Goal: Transaction & Acquisition: Register for event/course

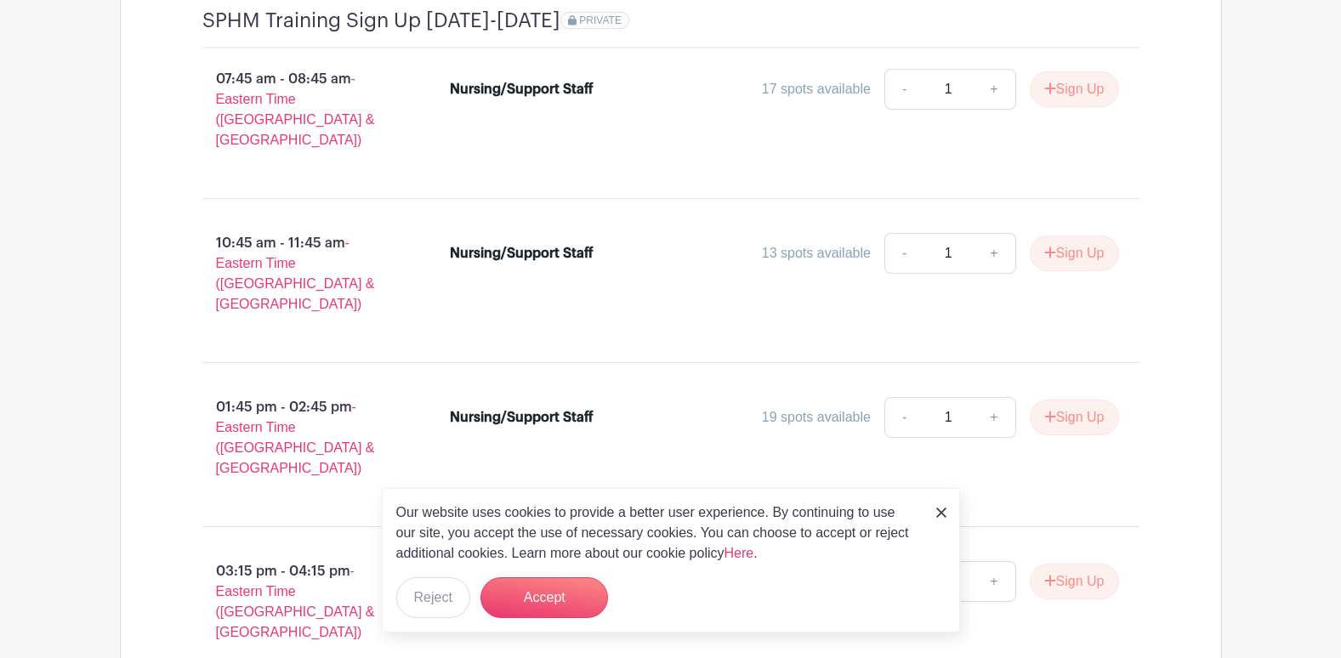
scroll to position [1822, 0]
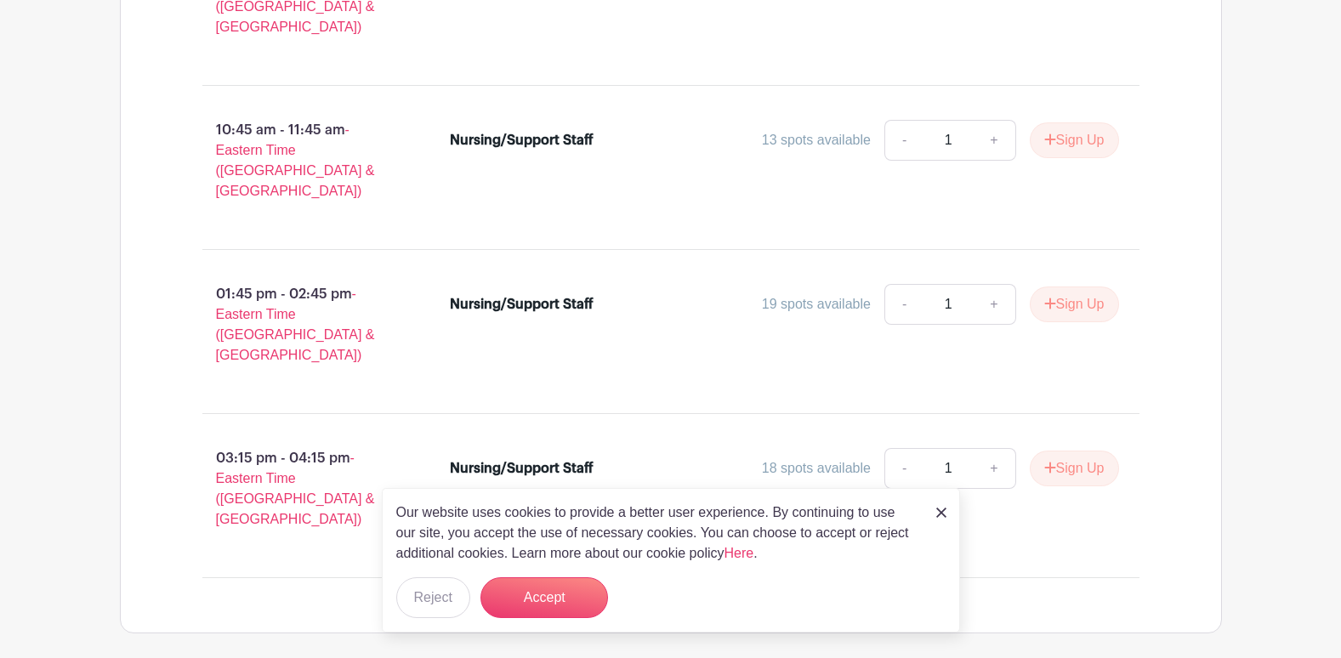
click at [941, 515] on img at bounding box center [941, 513] width 10 height 10
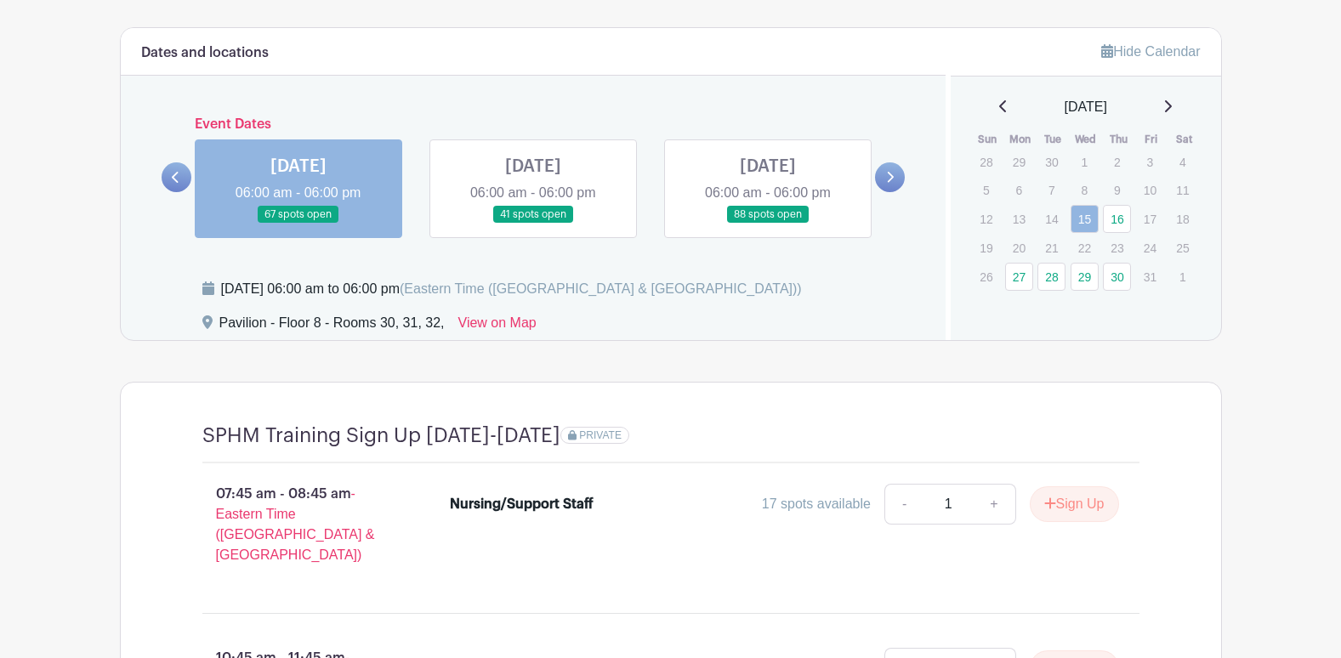
scroll to position [1141, 0]
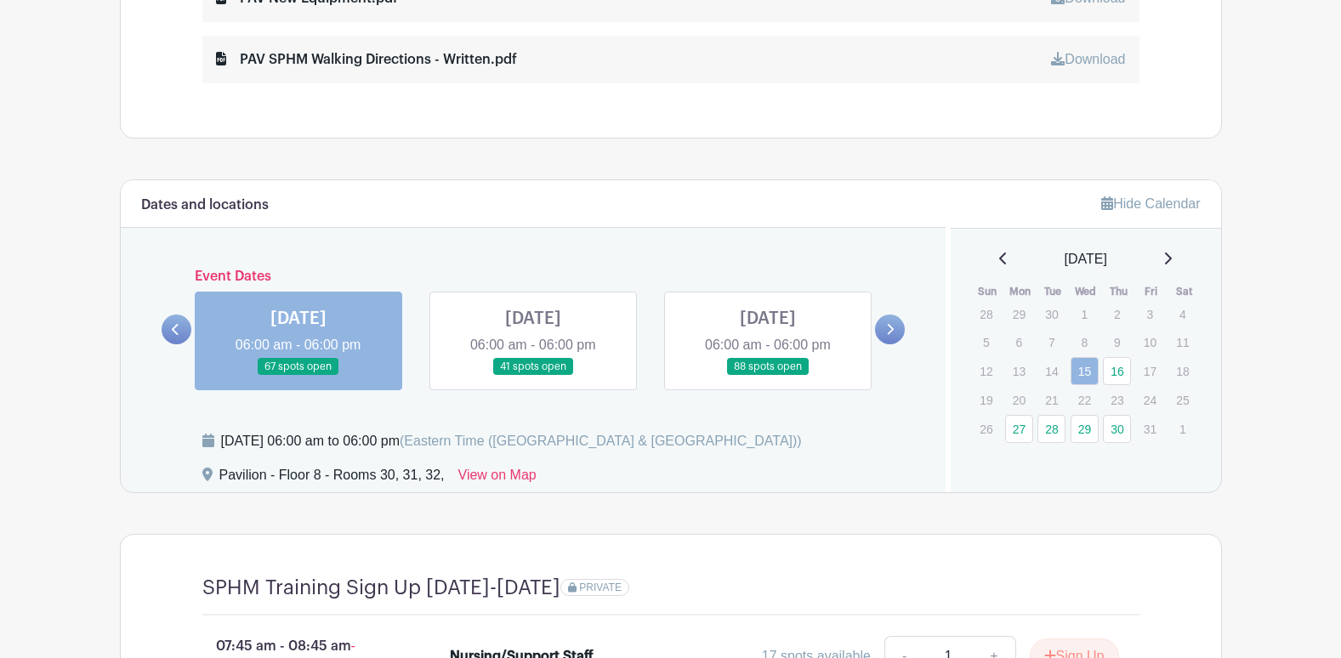
click at [768, 376] on link at bounding box center [768, 376] width 0 height 0
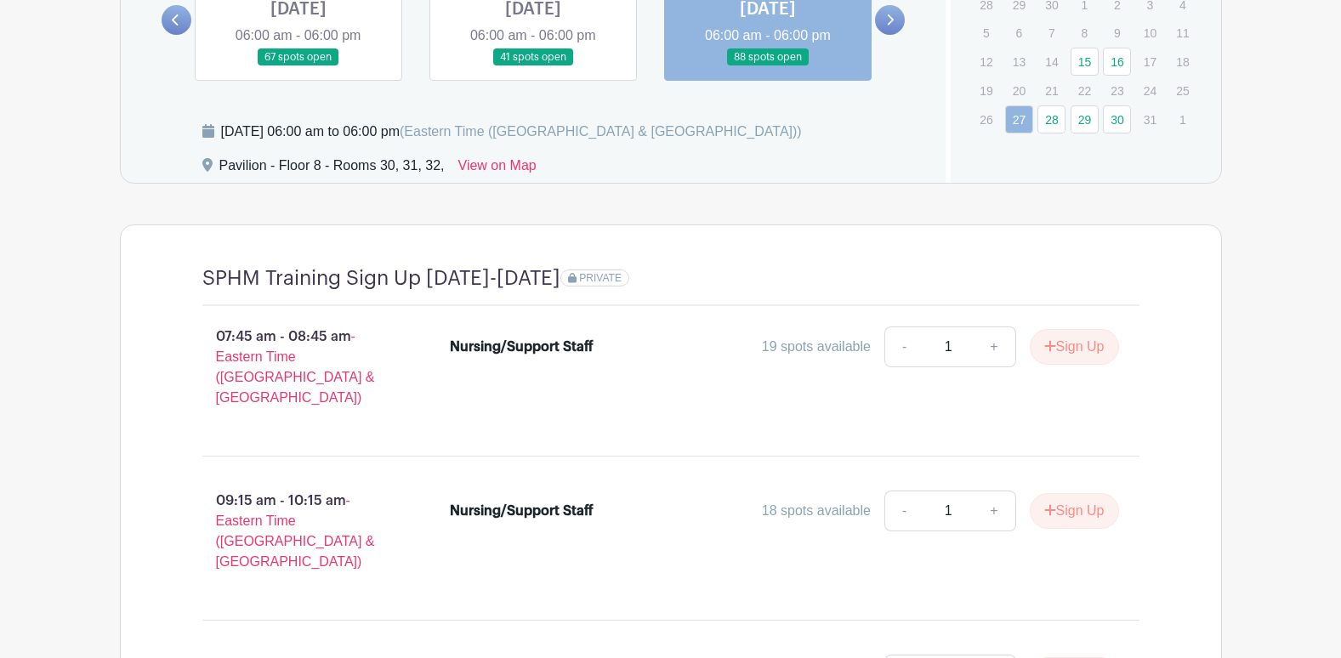
scroll to position [1482, 0]
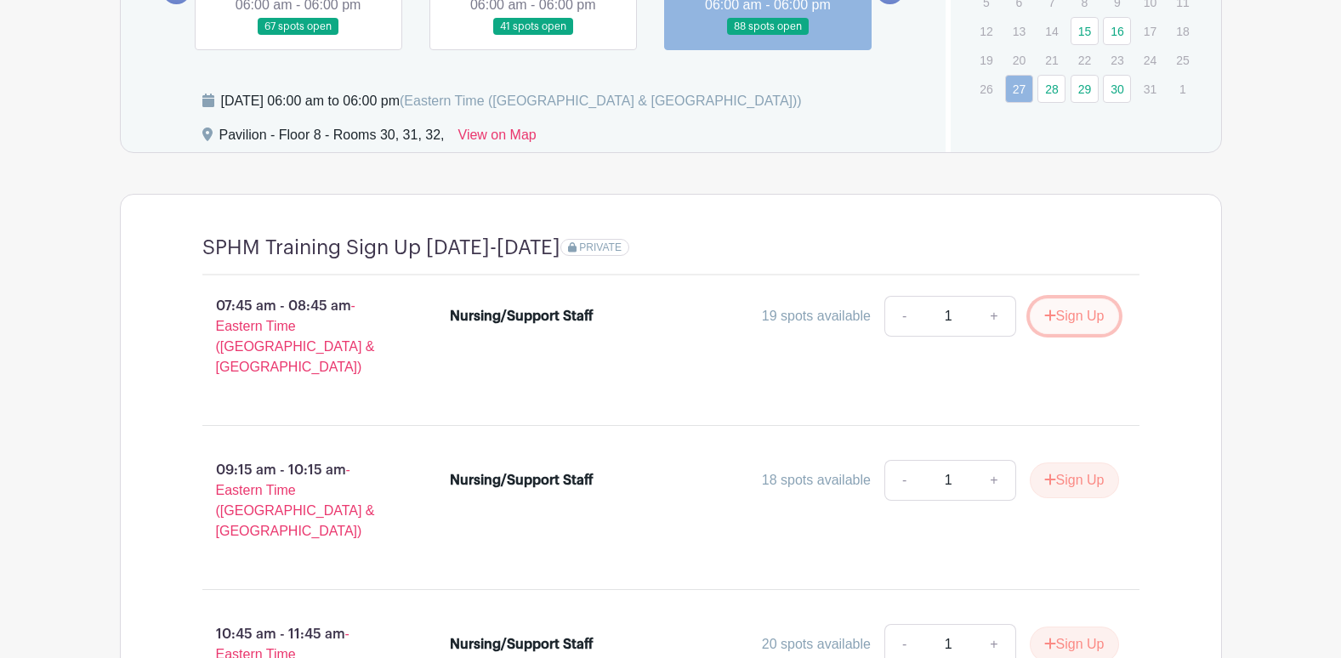
click at [1076, 312] on button "Sign Up" at bounding box center [1074, 317] width 89 height 36
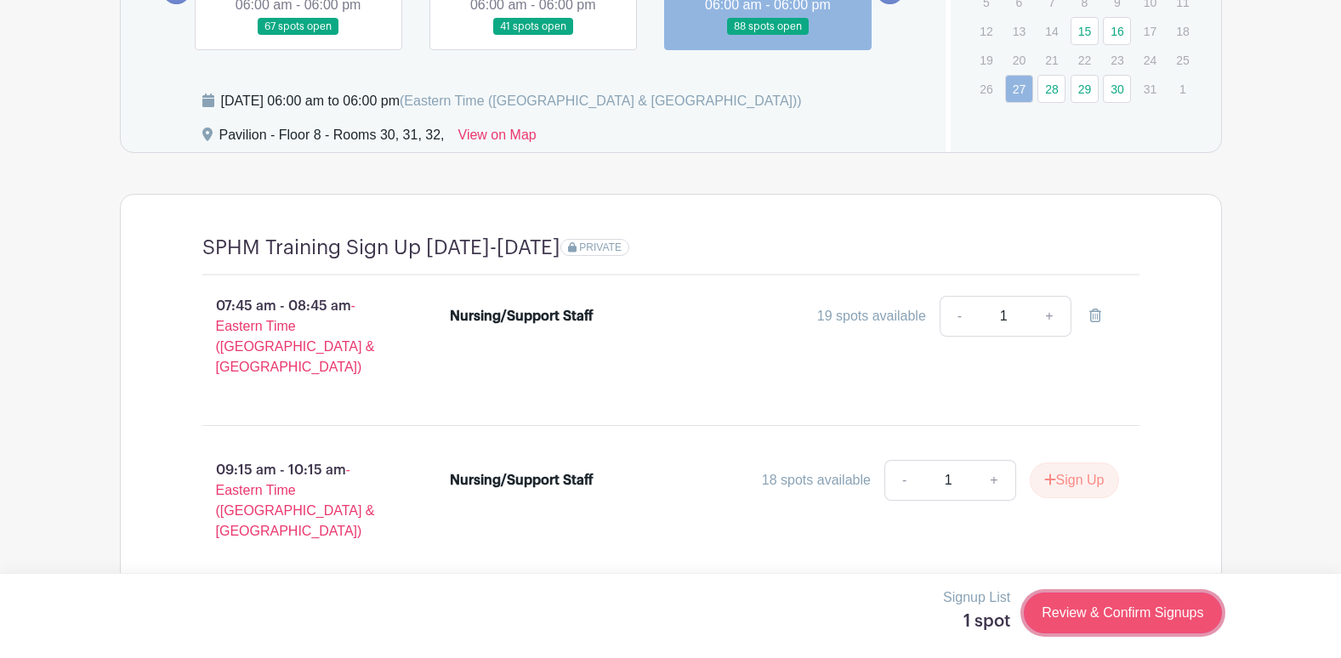
click at [1153, 615] on link "Review & Confirm Signups" at bounding box center [1122, 613] width 197 height 41
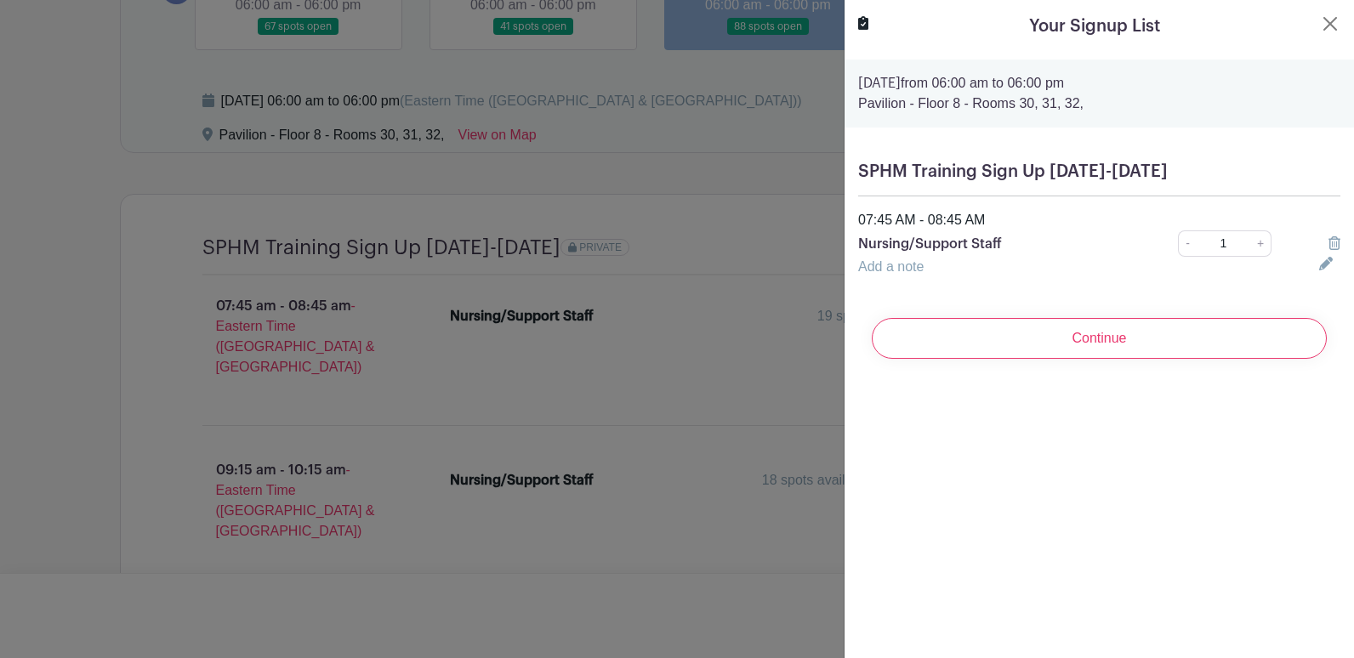
click at [1103, 361] on div "Continue" at bounding box center [1099, 339] width 482 height 68
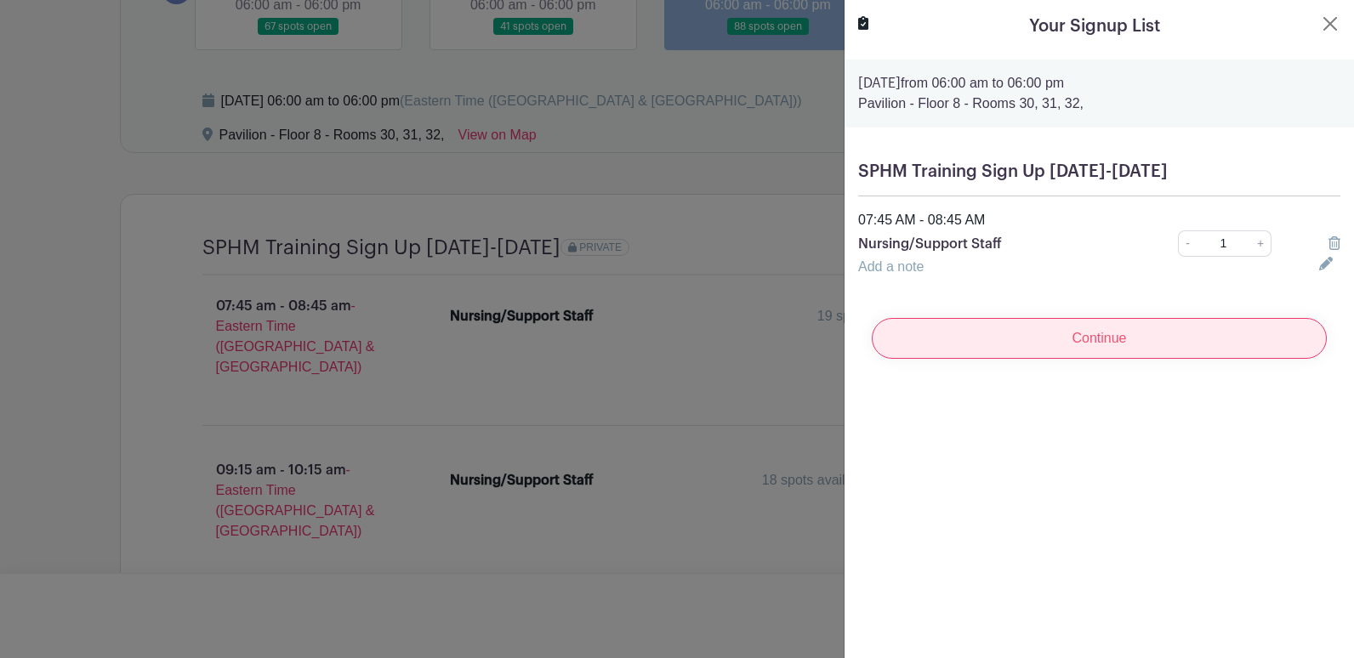
click at [1107, 348] on input "Continue" at bounding box center [1099, 338] width 455 height 41
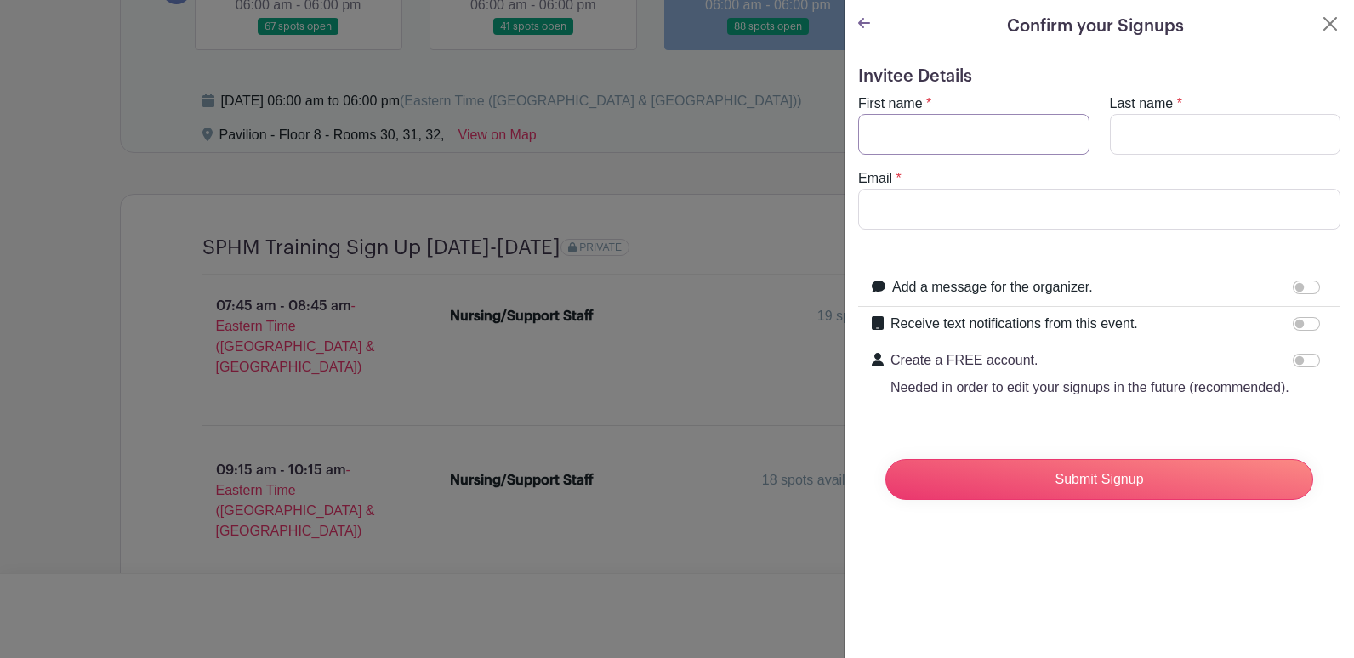
click at [962, 147] on input "First name" at bounding box center [973, 134] width 231 height 41
type input "[PERSON_NAME]"
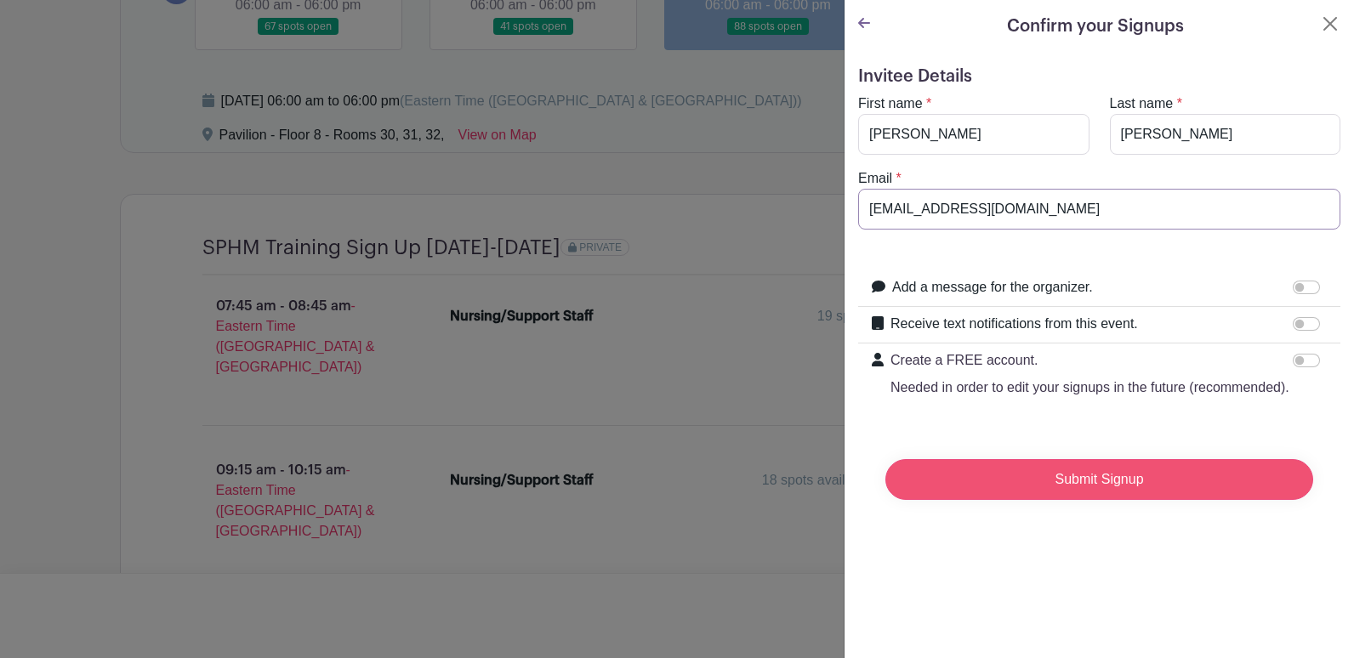
type input "[EMAIL_ADDRESS][DOMAIN_NAME]"
click at [1024, 498] on input "Submit Signup" at bounding box center [1099, 479] width 428 height 41
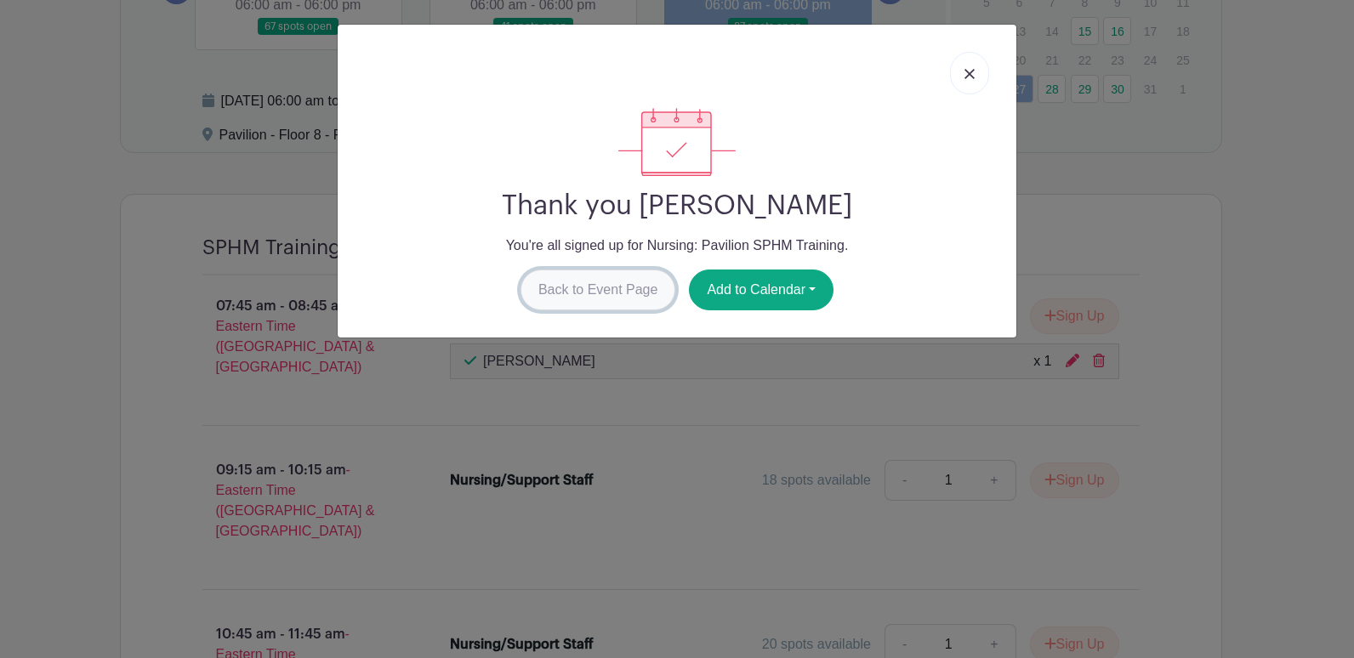
click at [655, 282] on link "Back to Event Page" at bounding box center [599, 290] width 156 height 41
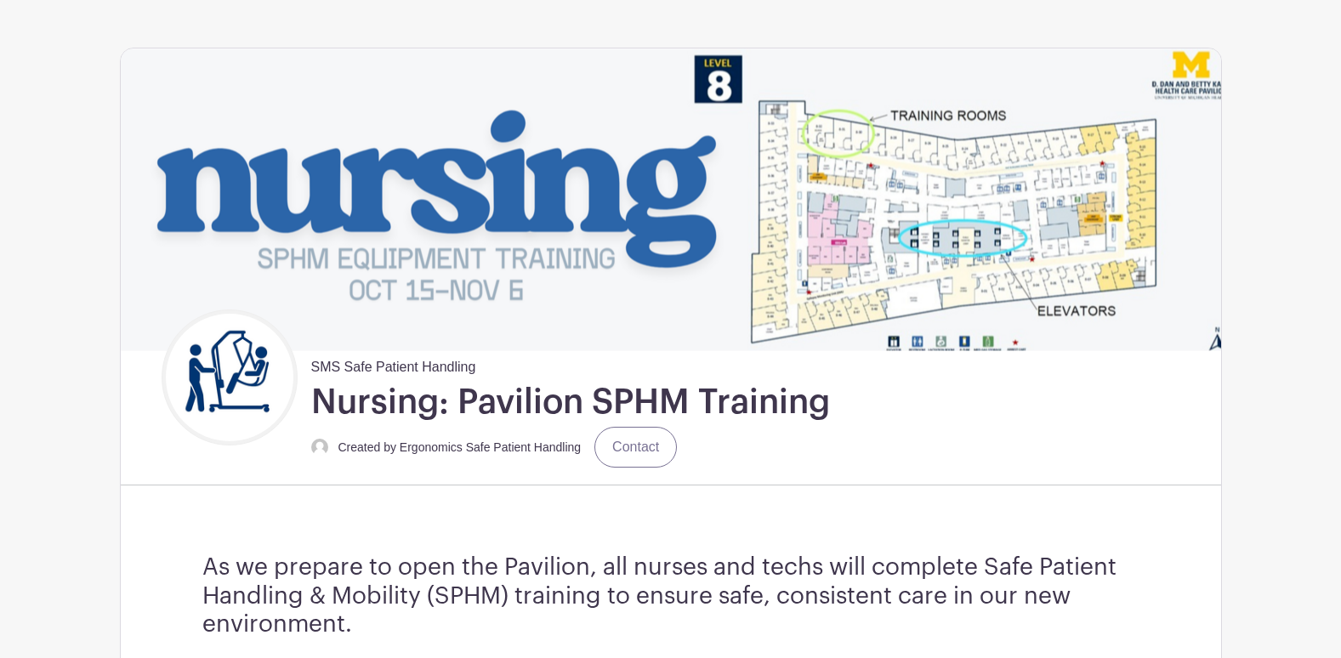
scroll to position [0, 0]
